Goal: Check status: Check status

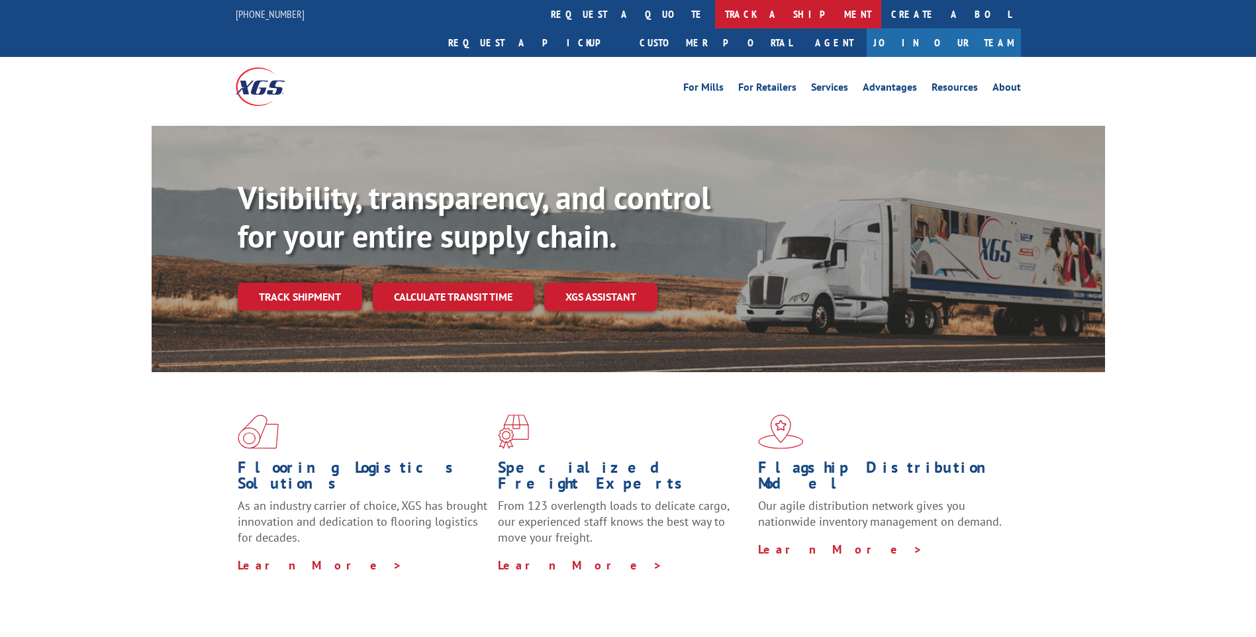
click at [715, 11] on link "track a shipment" at bounding box center [798, 14] width 166 height 28
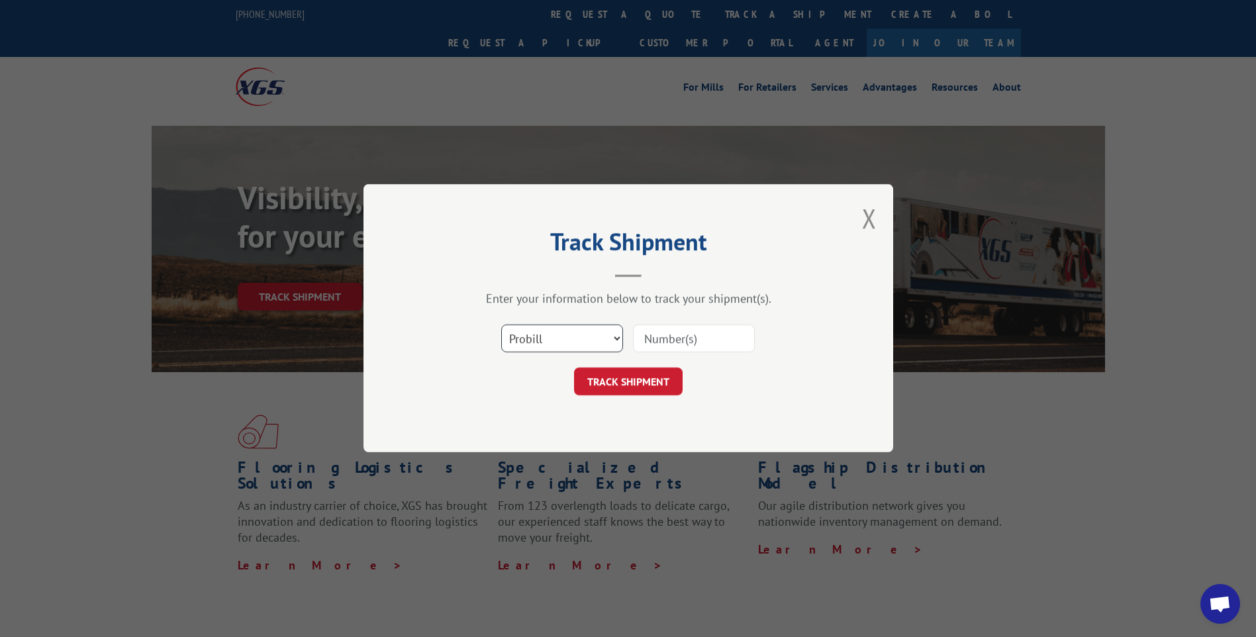
click at [609, 332] on select "Select category... Probill BOL PO" at bounding box center [562, 339] width 122 height 28
select select "bol"
click at [501, 325] on select "Select category... Probill BOL PO" at bounding box center [562, 339] width 122 height 28
click at [660, 339] on input at bounding box center [694, 339] width 122 height 28
paste input "6016713"
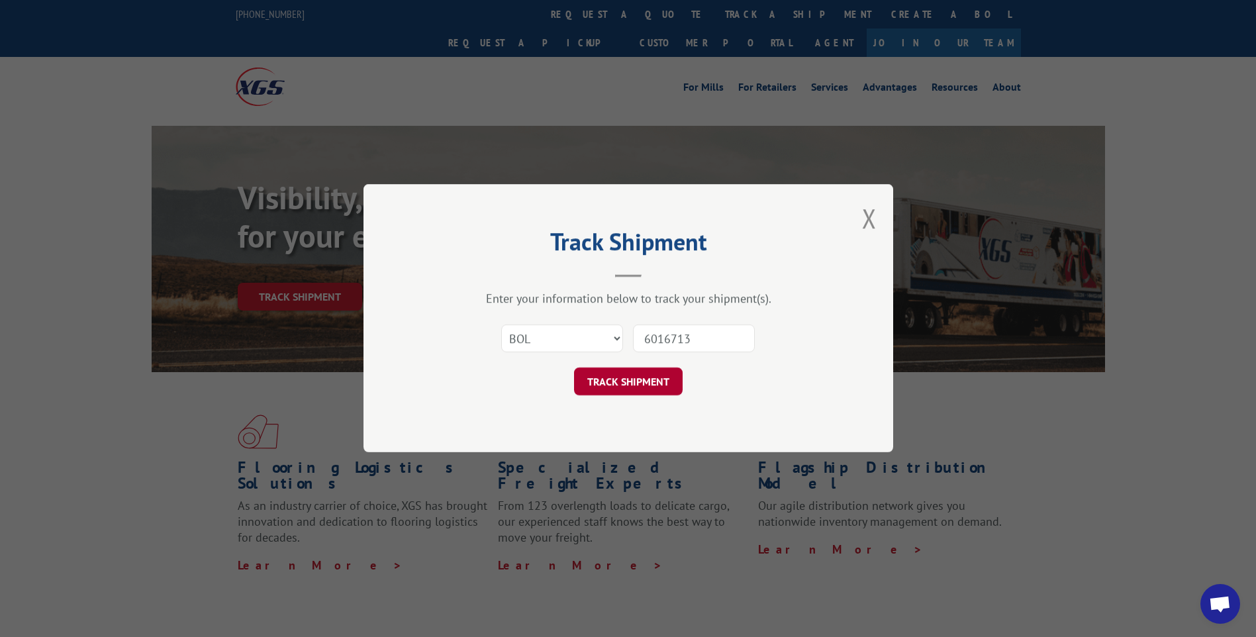
type input "6016713"
click at [626, 387] on button "TRACK SHIPMENT" at bounding box center [628, 382] width 109 height 28
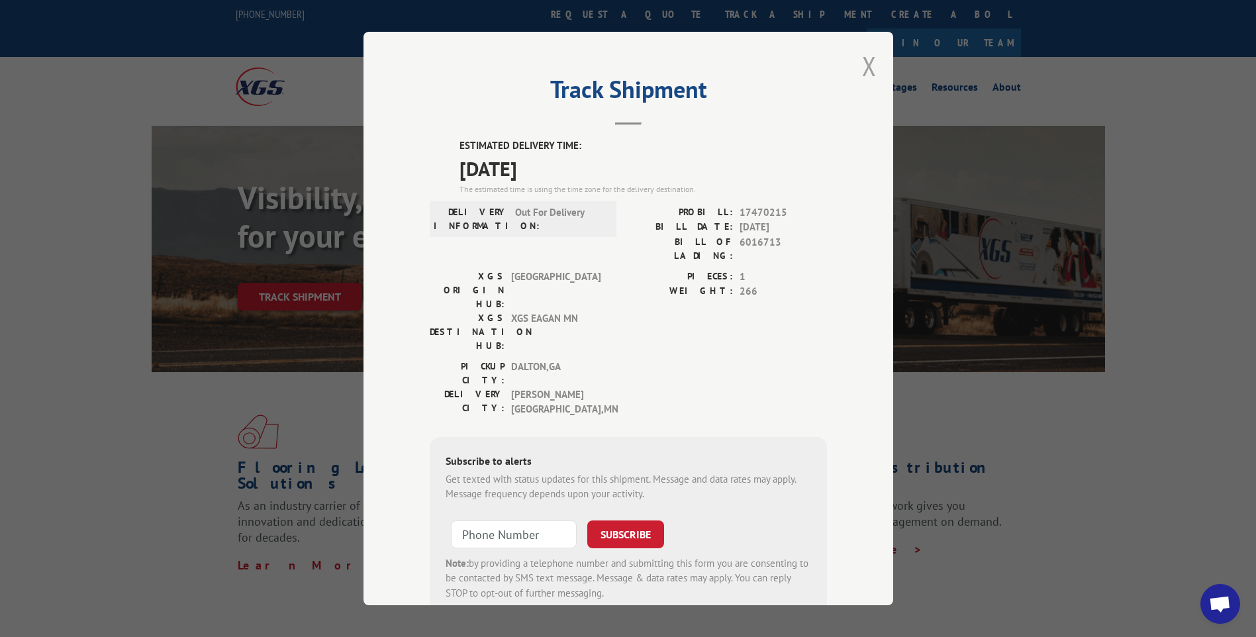
click at [862, 67] on button "Close modal" at bounding box center [869, 65] width 15 height 35
